Goal: Check status

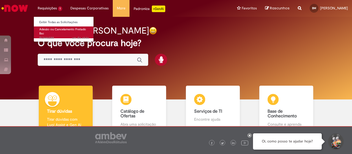
click at [53, 31] on span "Adesão ou Cancelamento Fretado Bsc" at bounding box center [62, 31] width 47 height 9
click at [55, 33] on link "Adesão ou Cancelamento Fretado Bsc um dia atrás um dia atrás R13446588" at bounding box center [64, 32] width 61 height 12
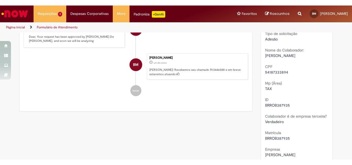
scroll to position [83, 0]
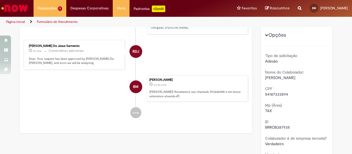
drag, startPoint x: 26, startPoint y: 44, endPoint x: 72, endPoint y: 45, distance: 45.4
click at [72, 45] on div "[PERSON_NAME] De Jesus Sarmento" at bounding box center [75, 45] width 92 height 3
copy div "[PERSON_NAME] De Jesus Sarmento"
